Goal: Transaction & Acquisition: Purchase product/service

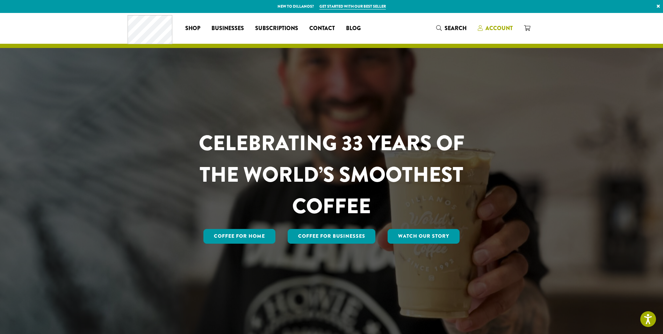
click at [489, 31] on span "Account" at bounding box center [499, 28] width 27 height 8
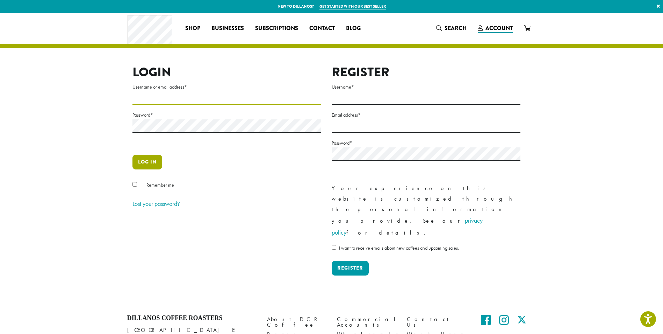
type input "**********"
click at [150, 163] on button "Log in" at bounding box center [148, 162] width 30 height 15
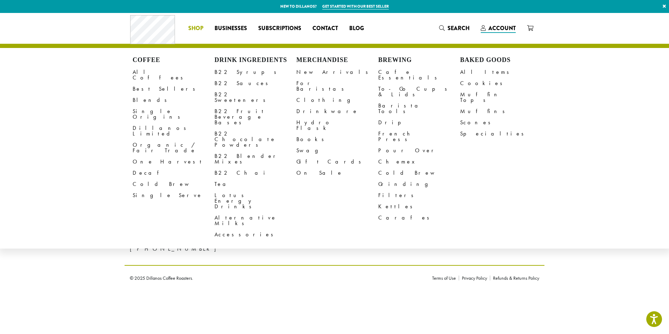
click at [194, 26] on span "Shop" at bounding box center [195, 28] width 15 height 9
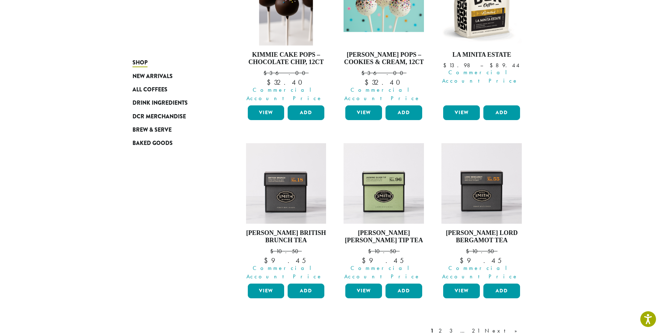
scroll to position [515, 0]
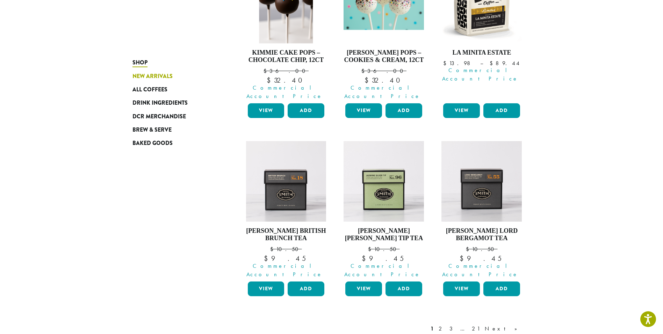
click at [142, 76] on span "New Arrivals" at bounding box center [153, 76] width 40 height 9
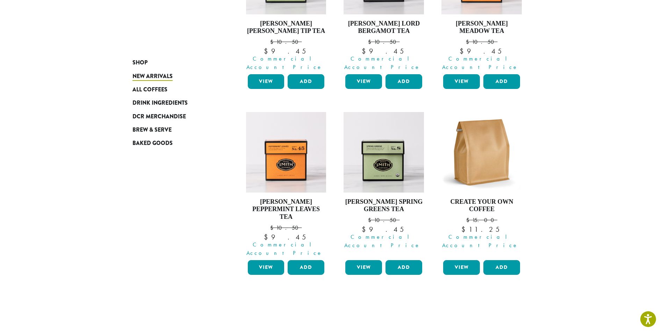
scroll to position [582, 0]
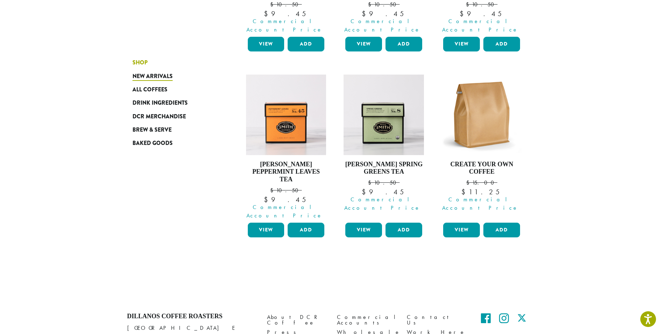
click at [138, 63] on span "Shop" at bounding box center [140, 62] width 15 height 9
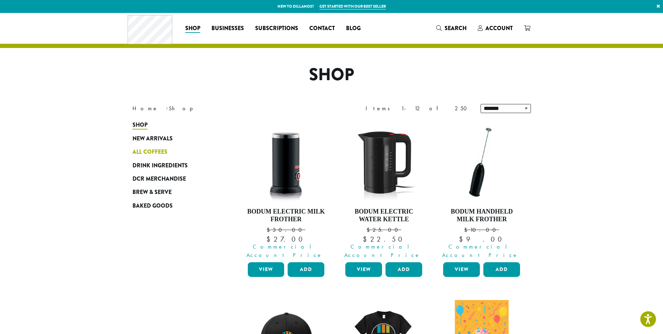
click at [163, 152] on span "All Coffees" at bounding box center [150, 152] width 35 height 9
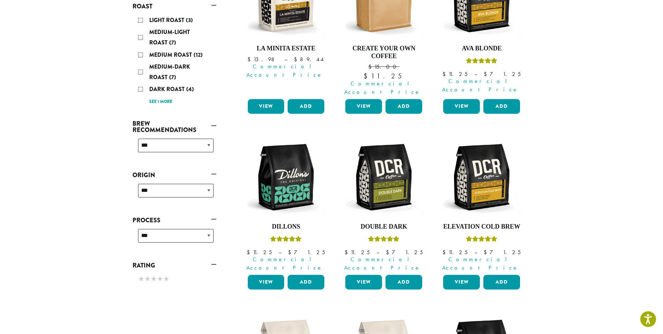
scroll to position [193, 0]
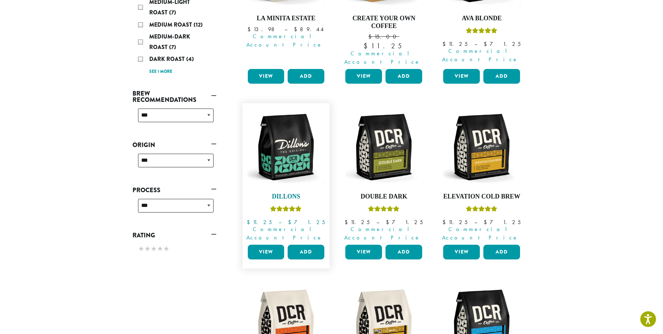
click at [286, 137] on img at bounding box center [286, 147] width 80 height 80
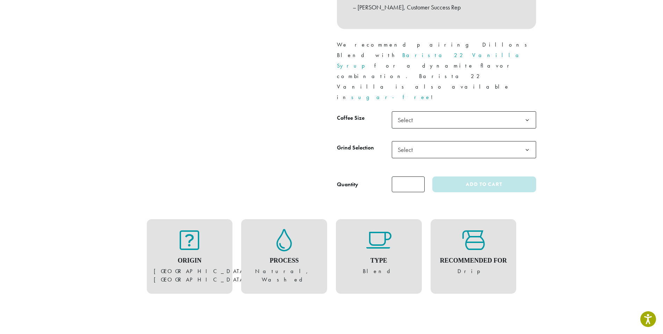
scroll to position [320, 0]
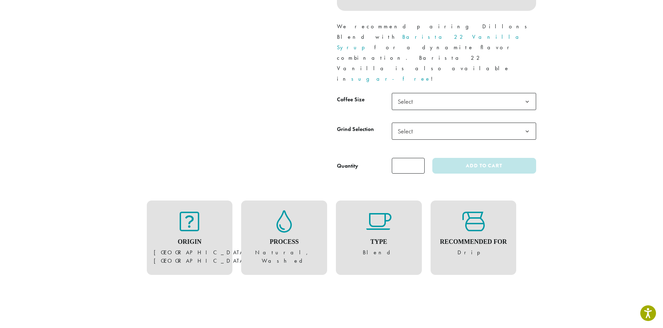
click at [502, 93] on span "Select" at bounding box center [464, 101] width 144 height 17
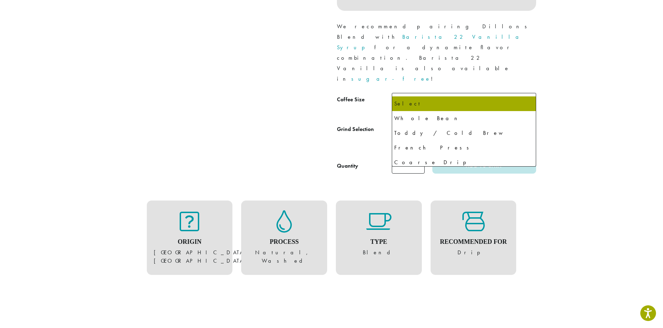
click at [439, 123] on span "Select" at bounding box center [464, 131] width 144 height 17
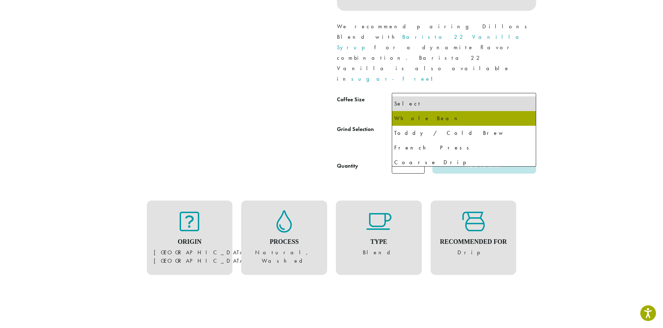
select select "**********"
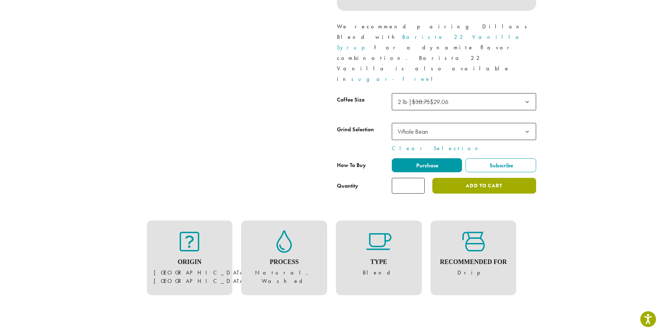
click at [456, 178] on button "Add to cart" at bounding box center [485, 186] width 104 height 16
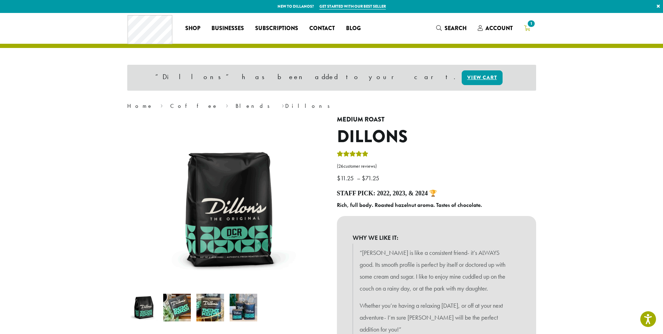
click at [530, 25] on span "1" at bounding box center [531, 23] width 9 height 9
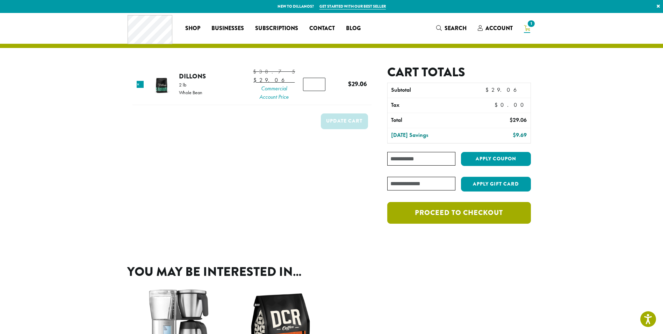
click at [455, 210] on link "Proceed to checkout" at bounding box center [459, 213] width 143 height 22
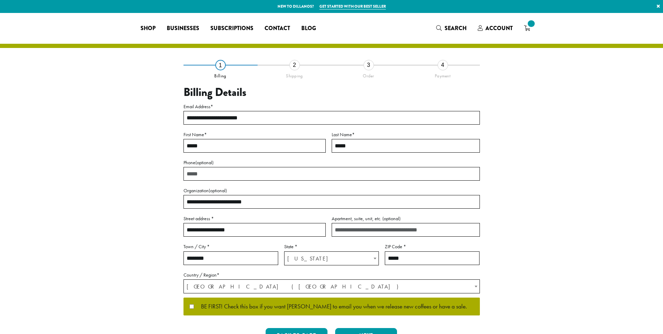
select select "**"
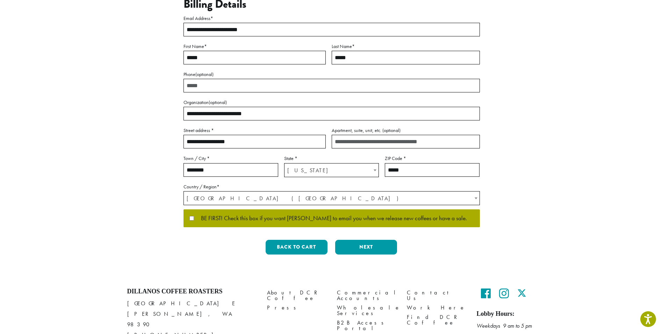
scroll to position [89, 0]
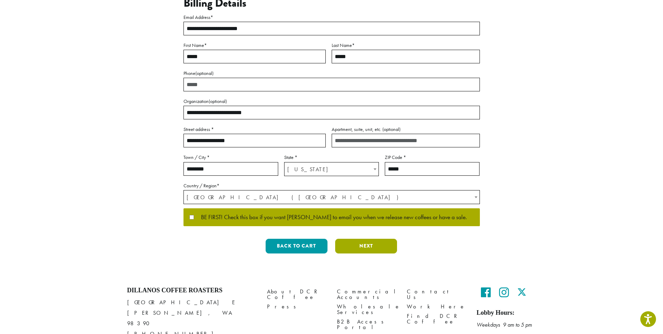
click at [367, 245] on button "Next" at bounding box center [366, 246] width 62 height 15
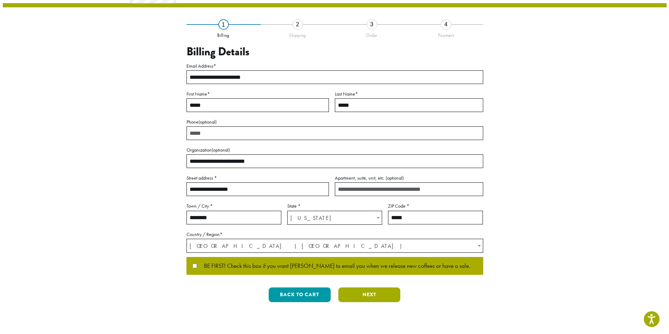
scroll to position [0, 0]
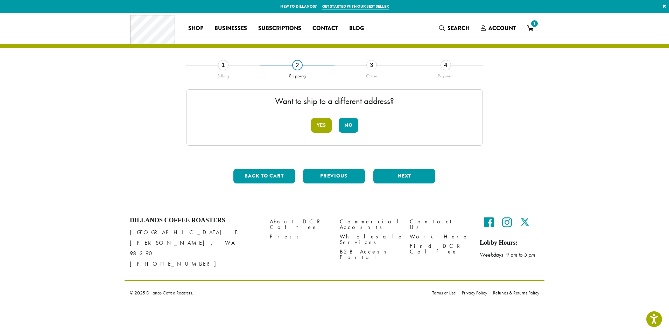
click at [321, 127] on button "Yes" at bounding box center [321, 125] width 21 height 15
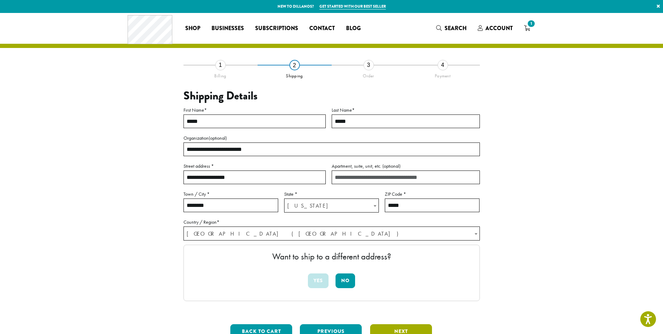
click at [406, 327] on button "Next" at bounding box center [401, 331] width 62 height 15
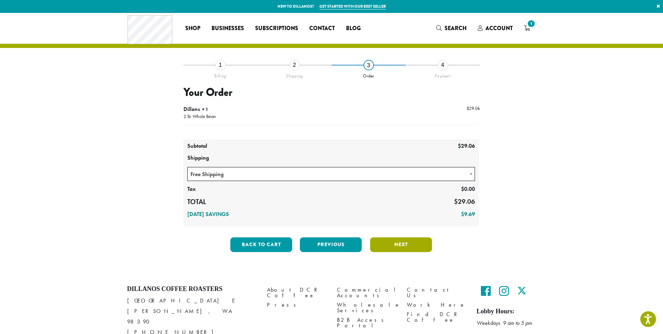
click at [385, 244] on button "Next" at bounding box center [401, 244] width 62 height 15
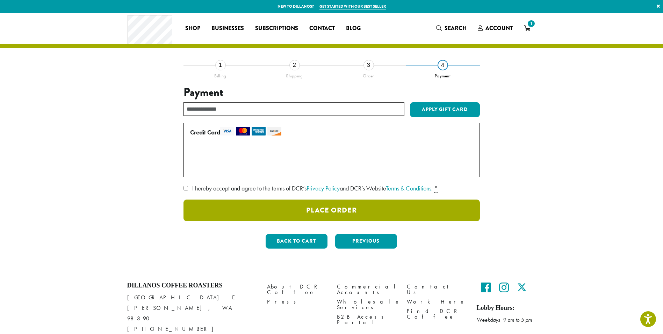
click at [344, 206] on button "Place Order" at bounding box center [332, 210] width 297 height 22
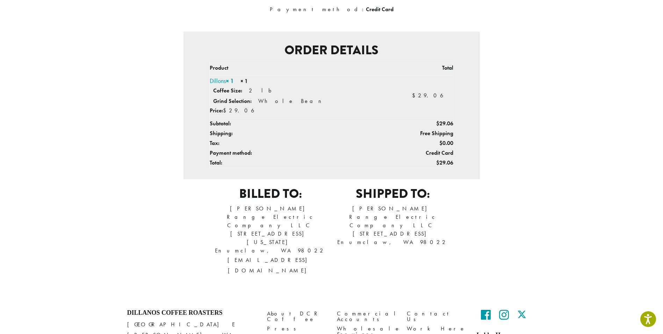
scroll to position [173, 0]
